Goal: Navigation & Orientation: Find specific page/section

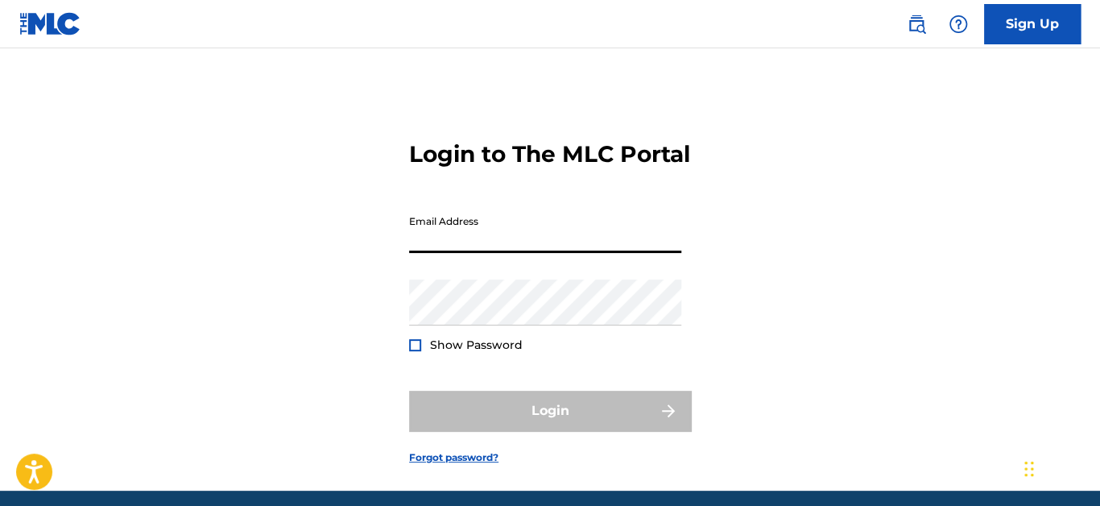
click at [569, 253] on input "Email Address" at bounding box center [545, 230] width 272 height 46
type input "[EMAIL_ADDRESS][DOMAIN_NAME]"
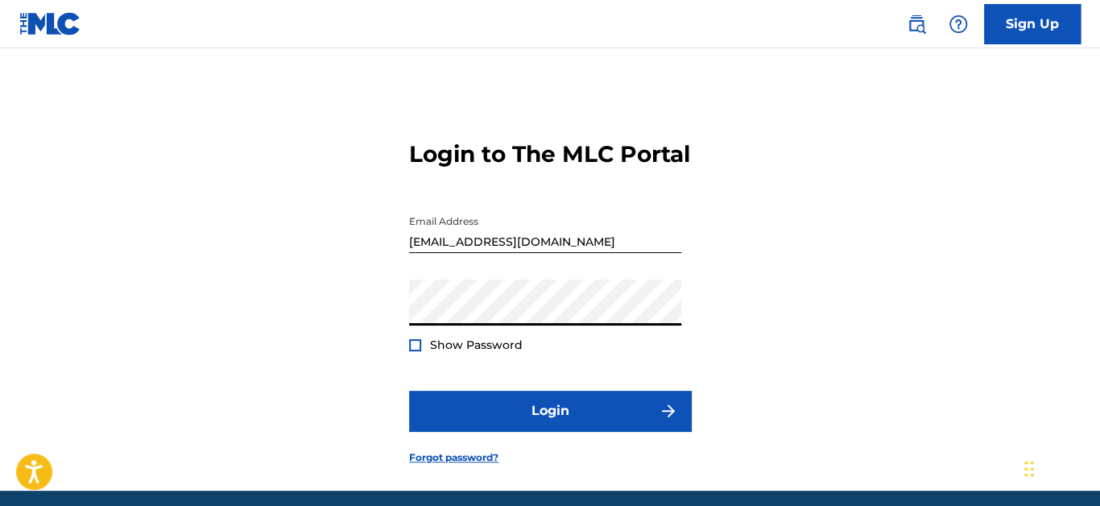
click at [409, 391] on button "Login" at bounding box center [550, 411] width 282 height 40
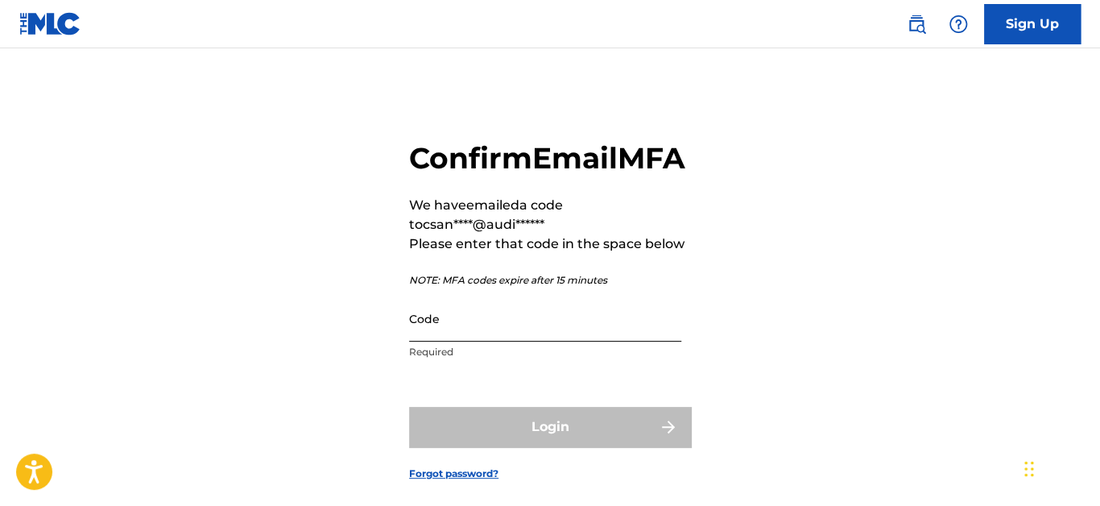
click at [567, 341] on input "Code" at bounding box center [545, 319] width 272 height 46
paste input "028189"
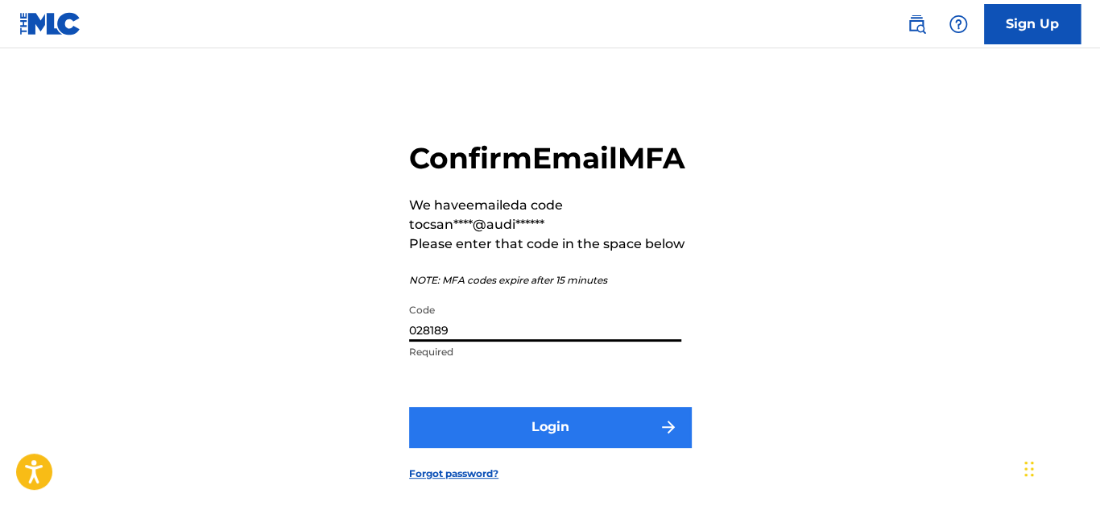
type input "028189"
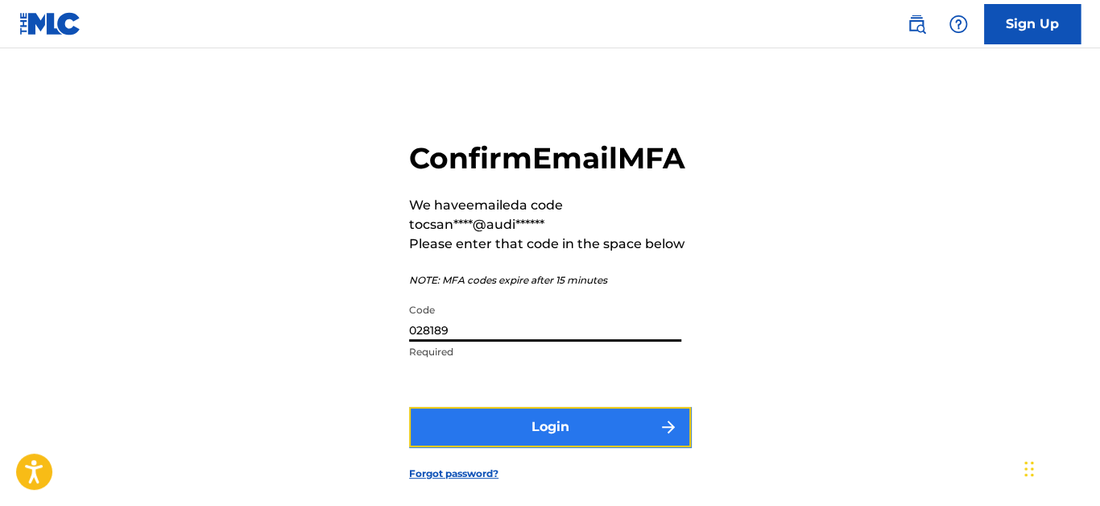
click at [528, 447] on button "Login" at bounding box center [550, 427] width 282 height 40
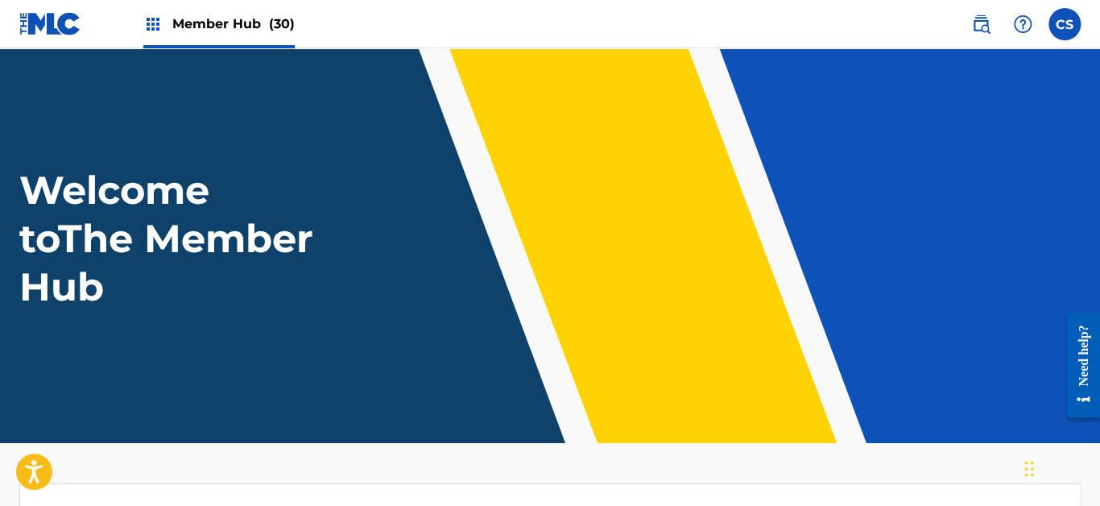
click at [152, 26] on img at bounding box center [152, 23] width 19 height 19
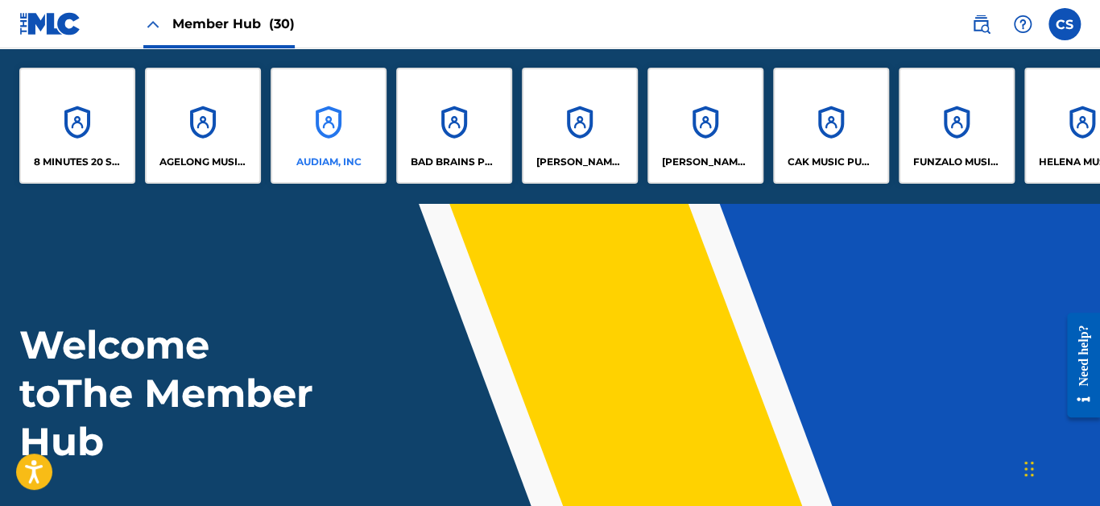
click at [316, 111] on div "AUDIAM, INC" at bounding box center [329, 126] width 116 height 116
